Goal: Information Seeking & Learning: Learn about a topic

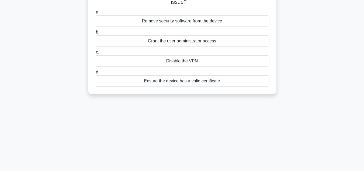
scroll to position [9, 0]
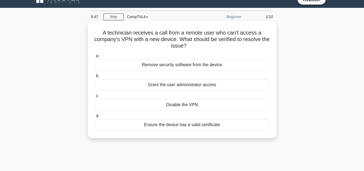
drag, startPoint x: 175, startPoint y: 115, endPoint x: 180, endPoint y: 102, distance: 13.9
click at [180, 102] on div "a. Remove security software from the device b. Grant the user administrator acc…" at bounding box center [182, 91] width 181 height 80
click at [180, 102] on div "Disable the VPN" at bounding box center [182, 104] width 175 height 11
click at [95, 98] on input "c. Disable the VPN" at bounding box center [95, 96] width 0 height 4
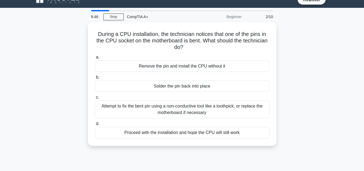
scroll to position [0, 0]
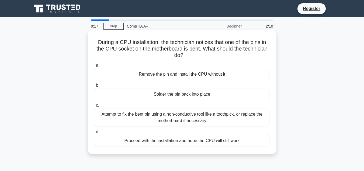
click at [228, 121] on div "Attempt to fix the bent pin using a non-conductive tool like a toothpick, or re…" at bounding box center [182, 117] width 175 height 18
click at [95, 107] on input "c. Attempt to fix the bent pin using a non-conductive tool like a toothpick, or…" at bounding box center [95, 105] width 0 height 4
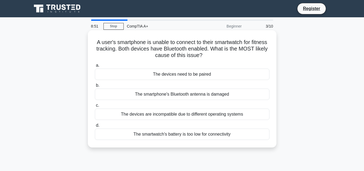
click at [214, 97] on div "The smartphone's Bluetooth antenna is damaged" at bounding box center [182, 93] width 175 height 11
click at [95, 87] on input "b. The smartphone's Bluetooth antenna is damaged" at bounding box center [95, 86] width 0 height 4
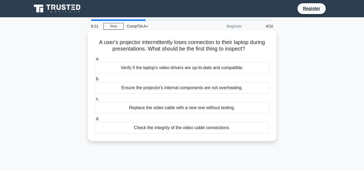
click at [176, 125] on div "Check the integrity of the video cable connections." at bounding box center [182, 127] width 175 height 11
click at [95, 120] on input "d. Check the integrity of the video cable connections." at bounding box center [95, 119] width 0 height 4
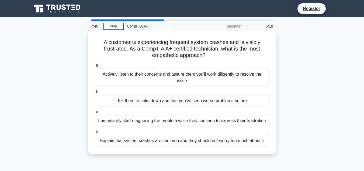
click at [203, 79] on div "Actively listen to their concerns and assure them you'll work diligently to res…" at bounding box center [182, 77] width 175 height 18
click at [95, 67] on input "a. Actively listen to their concerns and assure them you'll work diligently to …" at bounding box center [95, 66] width 0 height 4
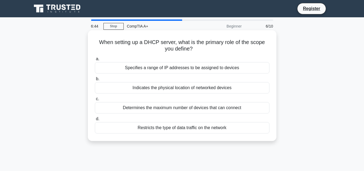
click at [192, 68] on div "Specifies a range of IP addresses to be assigned to devices" at bounding box center [182, 67] width 175 height 11
click at [95, 61] on input "a. Specifies a range of IP addresses to be assigned to devices" at bounding box center [95, 59] width 0 height 4
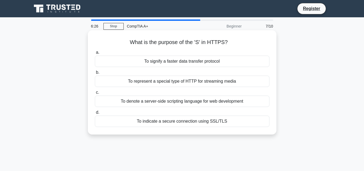
click at [193, 117] on div "To indicate a secure connection using SSL/TLS" at bounding box center [182, 120] width 175 height 11
click at [95, 114] on input "d. To indicate a secure connection using SSL/TLS" at bounding box center [95, 112] width 0 height 4
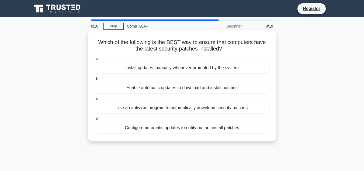
click at [186, 86] on div "Enable automatic updates to download and install patches" at bounding box center [182, 87] width 175 height 11
click at [95, 81] on input "b. Enable automatic updates to download and install patches" at bounding box center [95, 79] width 0 height 4
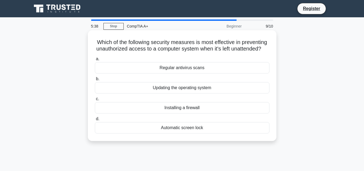
click at [190, 109] on div "Installing a firewall" at bounding box center [182, 107] width 175 height 11
click at [95, 100] on input "c. Installing a firewall" at bounding box center [95, 99] width 0 height 4
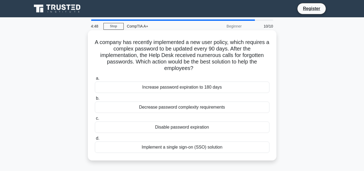
click at [239, 151] on div "Implement a single sign-on (SSO) solution" at bounding box center [182, 146] width 175 height 11
click at [95, 140] on input "d. Implement a single sign-on (SSO) solution" at bounding box center [95, 138] width 0 height 4
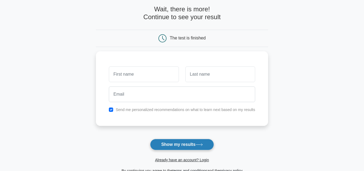
click at [190, 142] on button "Show my results" at bounding box center [182, 143] width 64 height 11
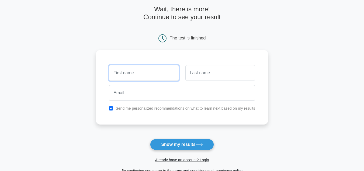
click at [140, 67] on input "text" at bounding box center [144, 73] width 70 height 16
type input "Jester"
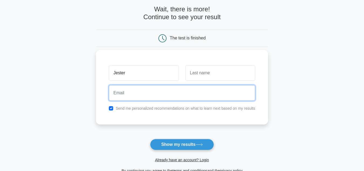
click at [139, 96] on input "email" at bounding box center [182, 93] width 146 height 16
type input "[EMAIL_ADDRESS][DOMAIN_NAME]"
click at [150, 138] on button "Show my results" at bounding box center [182, 143] width 64 height 11
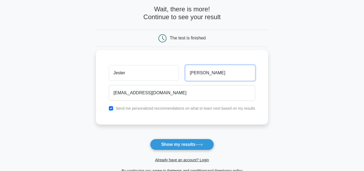
type input "[PERSON_NAME]"
click at [150, 138] on button "Show my results" at bounding box center [182, 143] width 64 height 11
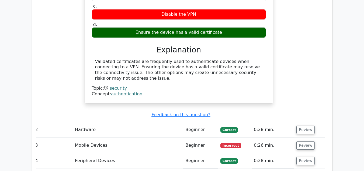
scroll to position [593, 0]
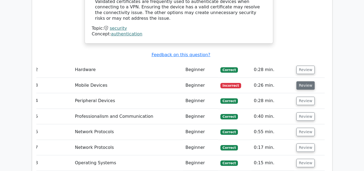
click at [296, 81] on button "Review" at bounding box center [305, 85] width 18 height 8
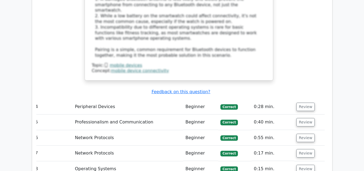
scroll to position [942, 0]
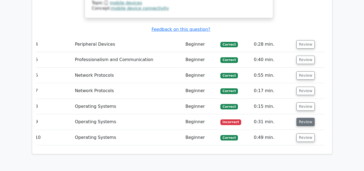
click at [306, 117] on button "Review" at bounding box center [305, 121] width 18 height 8
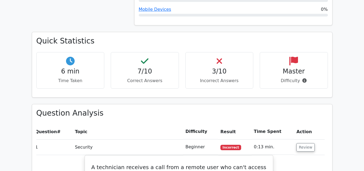
scroll to position [316, 0]
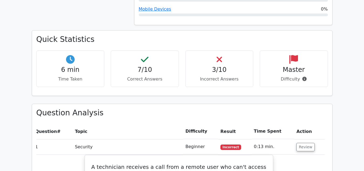
click at [296, 66] on h4 "Master" at bounding box center [293, 70] width 59 height 8
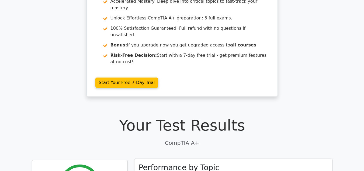
scroll to position [43, 0]
